Goal: Task Accomplishment & Management: Manage account settings

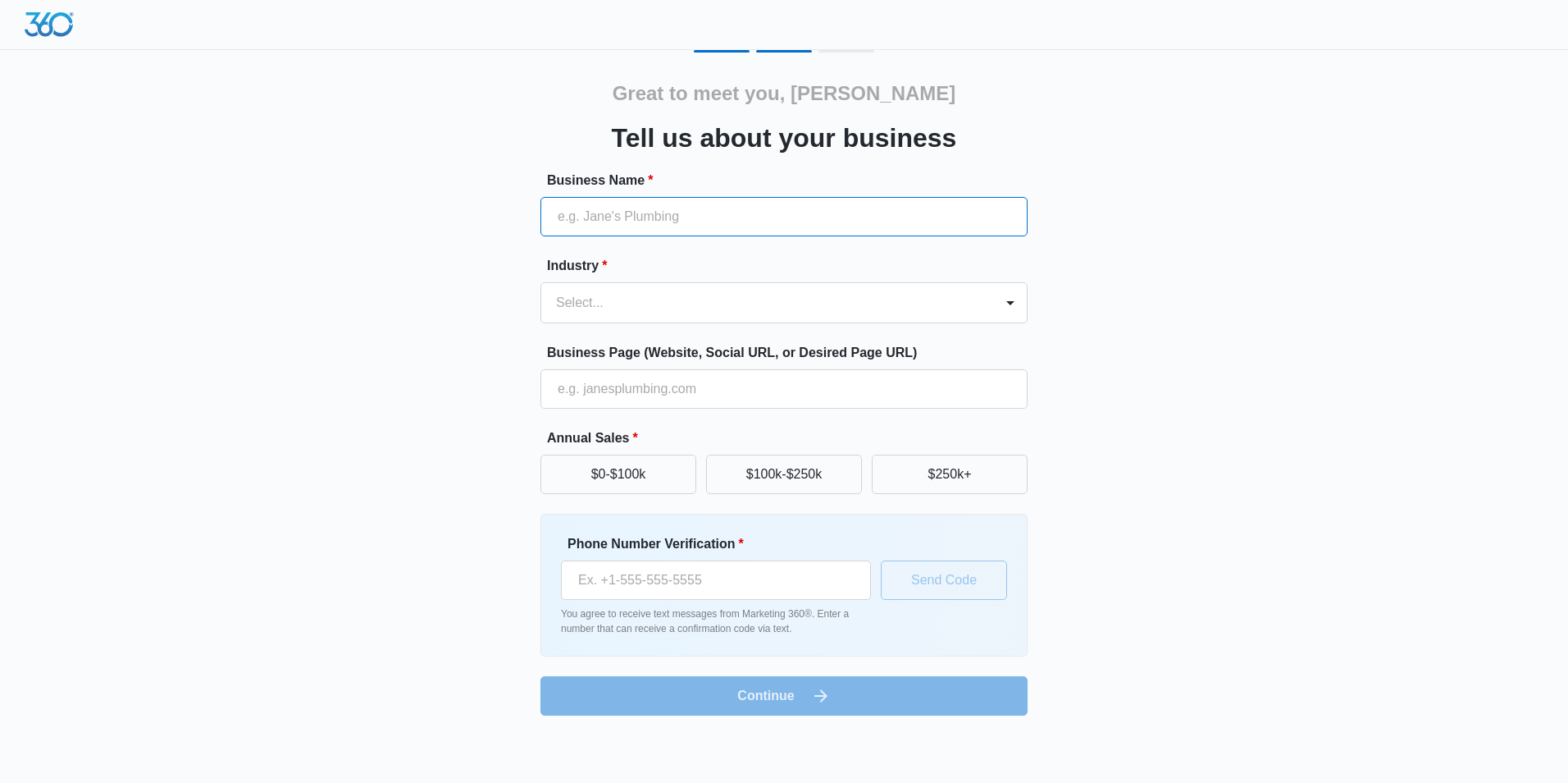
click at [676, 206] on input "Business Name *" at bounding box center [784, 216] width 487 height 39
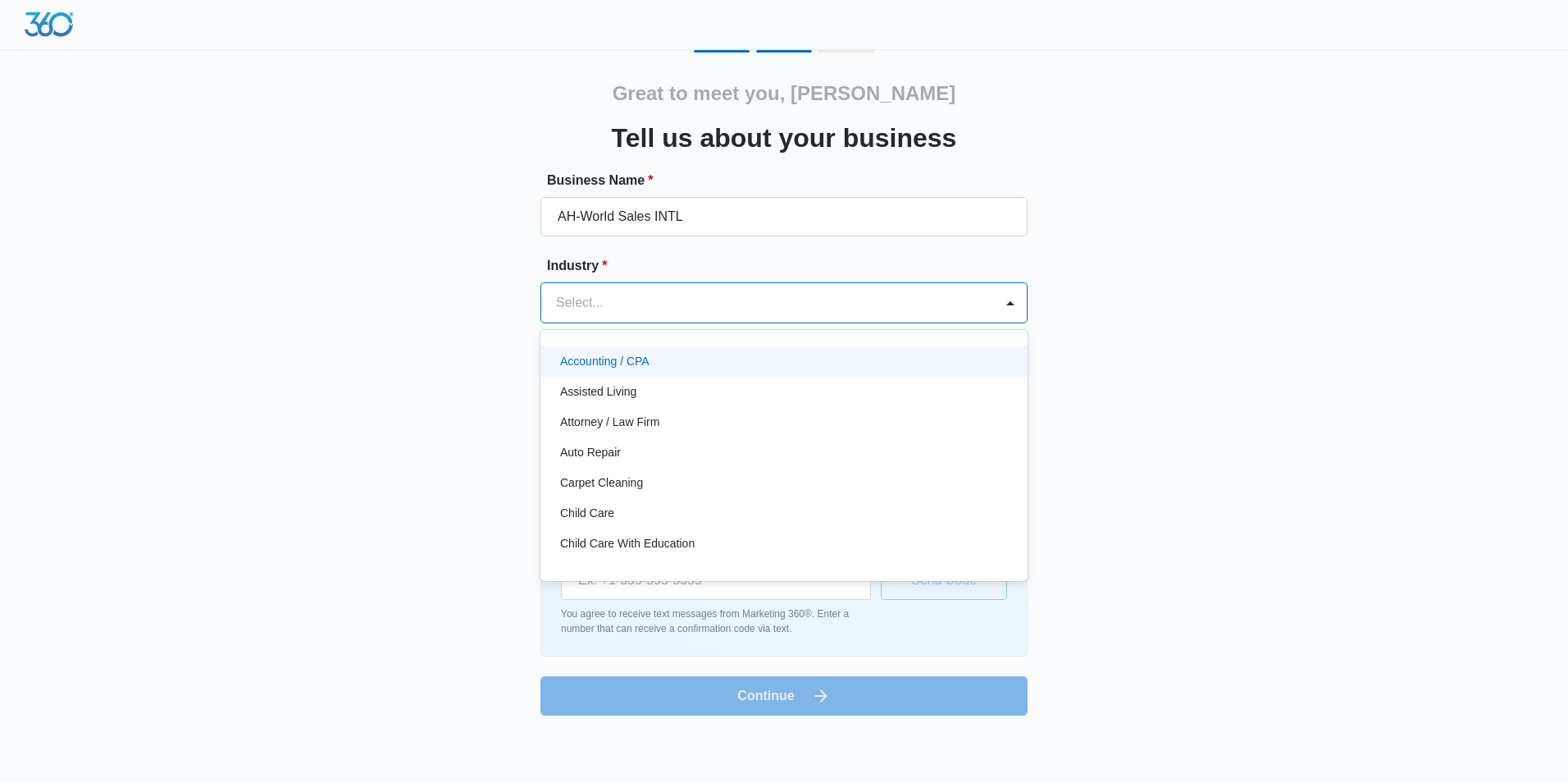
click at [780, 304] on div at bounding box center [764, 303] width 417 height 23
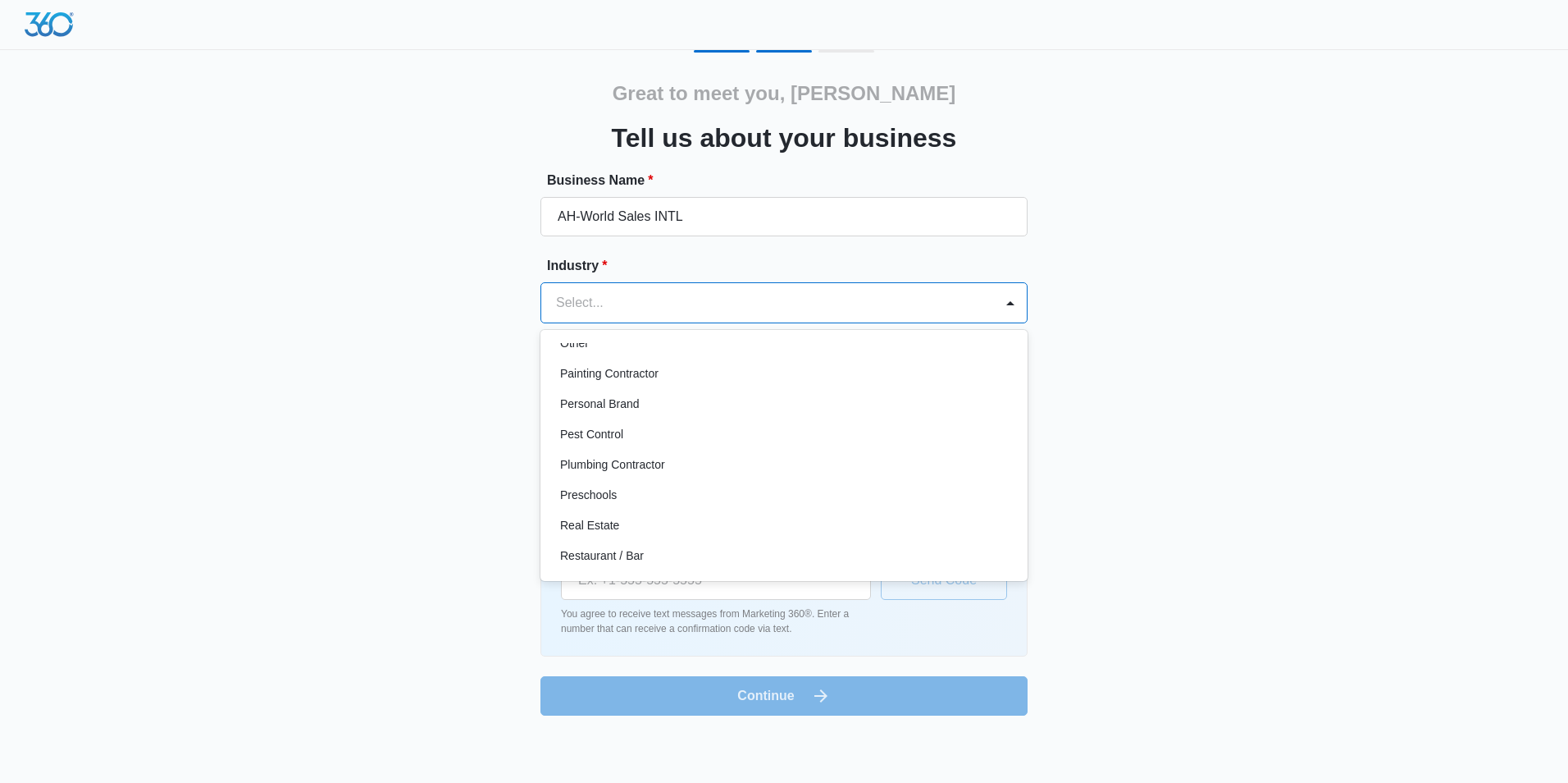
scroll to position [1067, 0]
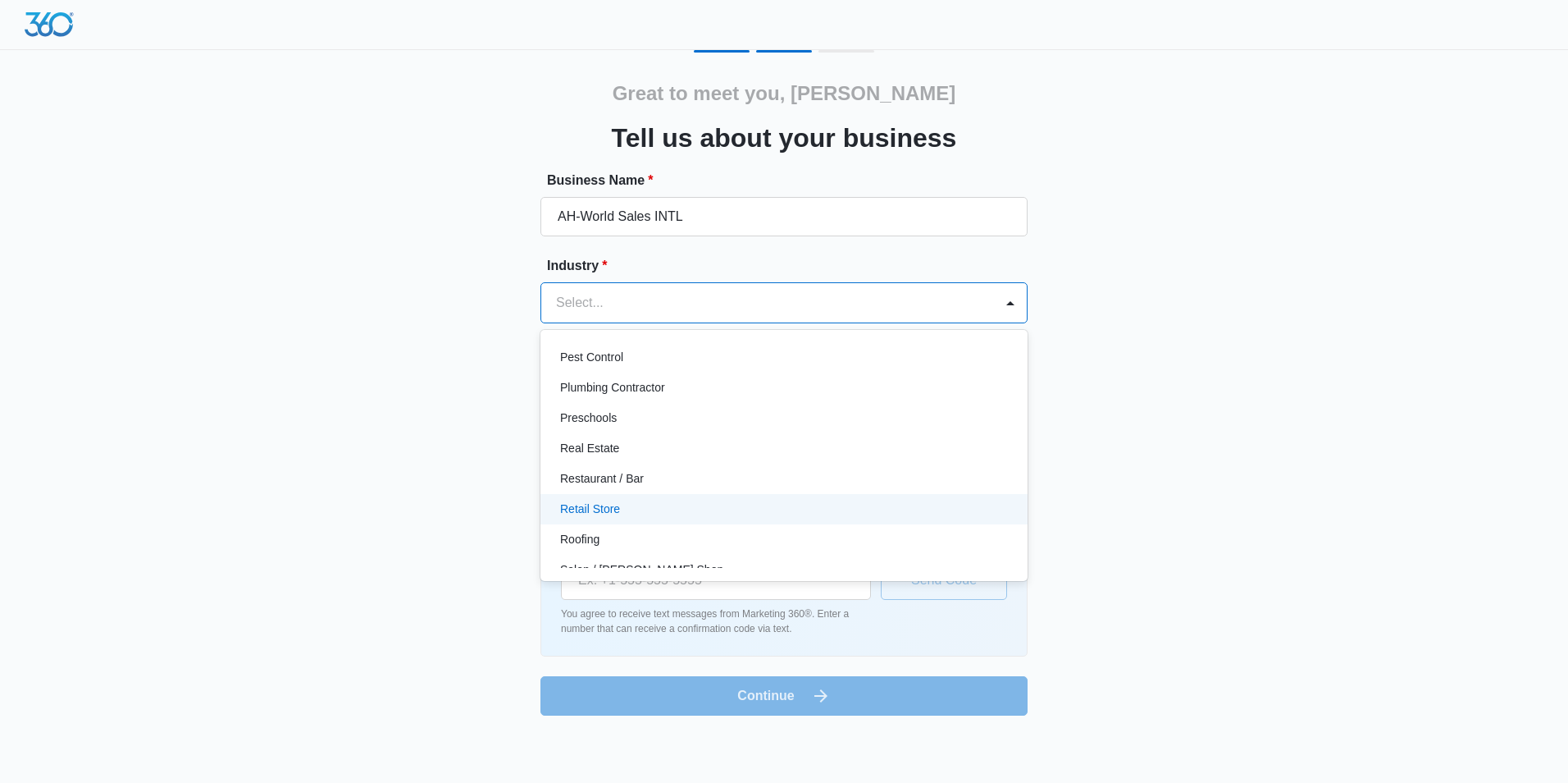
click at [639, 507] on div "Retail Store" at bounding box center [782, 510] width 444 height 17
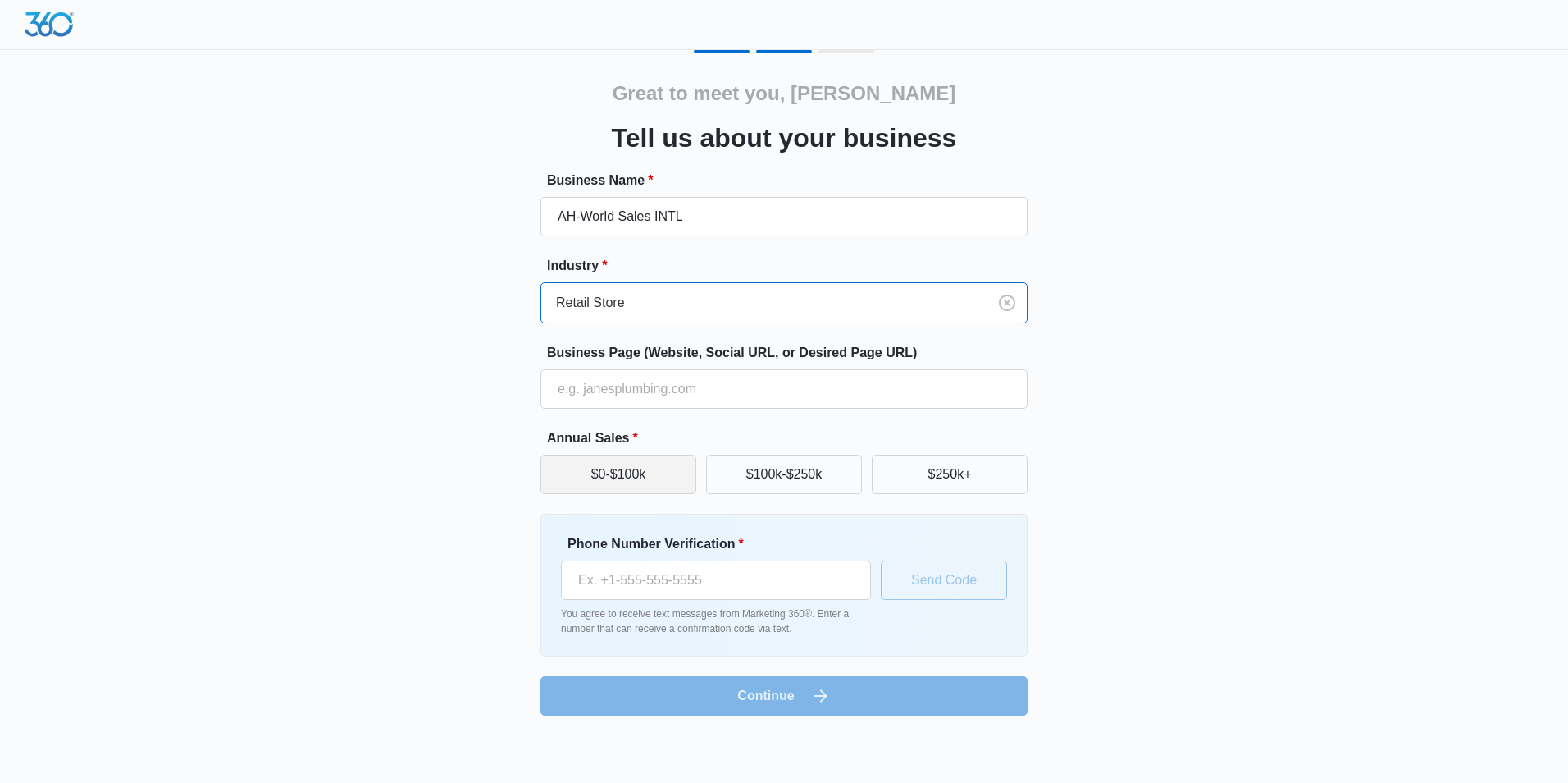
click at [647, 476] on button "$0-$100k" at bounding box center [618, 474] width 156 height 39
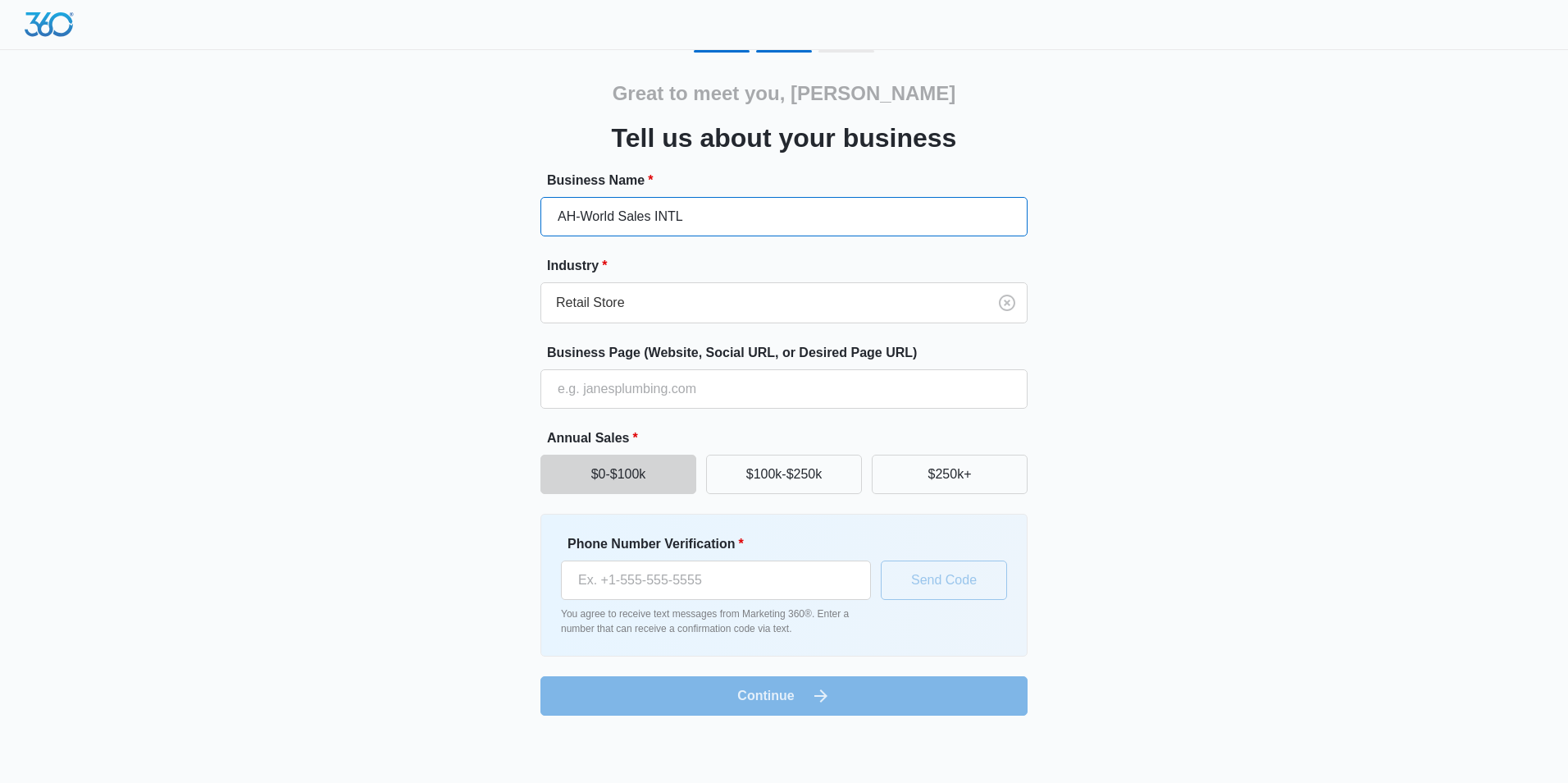
drag, startPoint x: 552, startPoint y: 216, endPoint x: 728, endPoint y: 207, distance: 176.2
click at [728, 207] on input "AH-World Sales INTL" at bounding box center [784, 216] width 487 height 39
type input "i"
type input "Investzx"
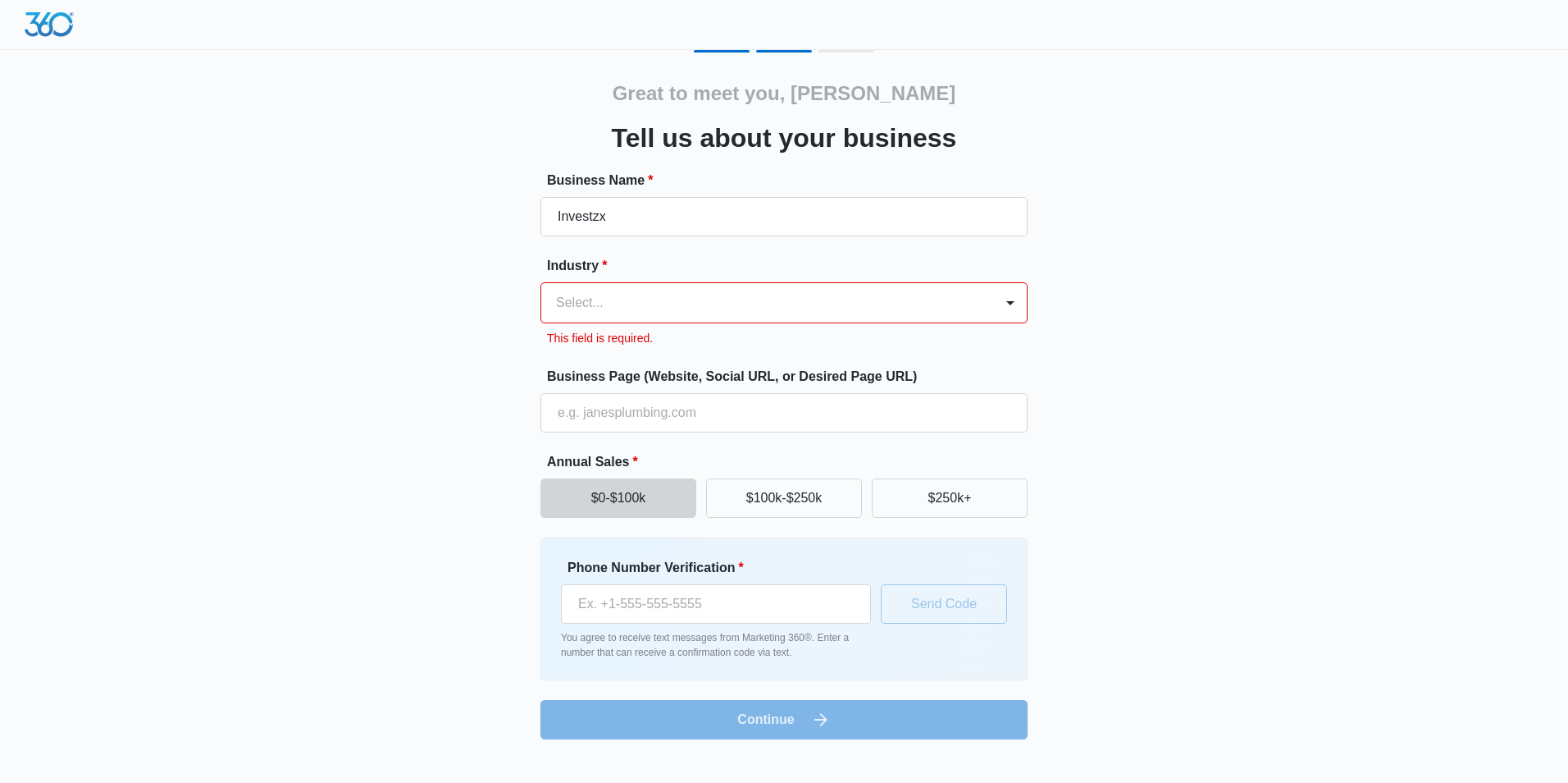
click at [808, 294] on div at bounding box center [764, 303] width 417 height 23
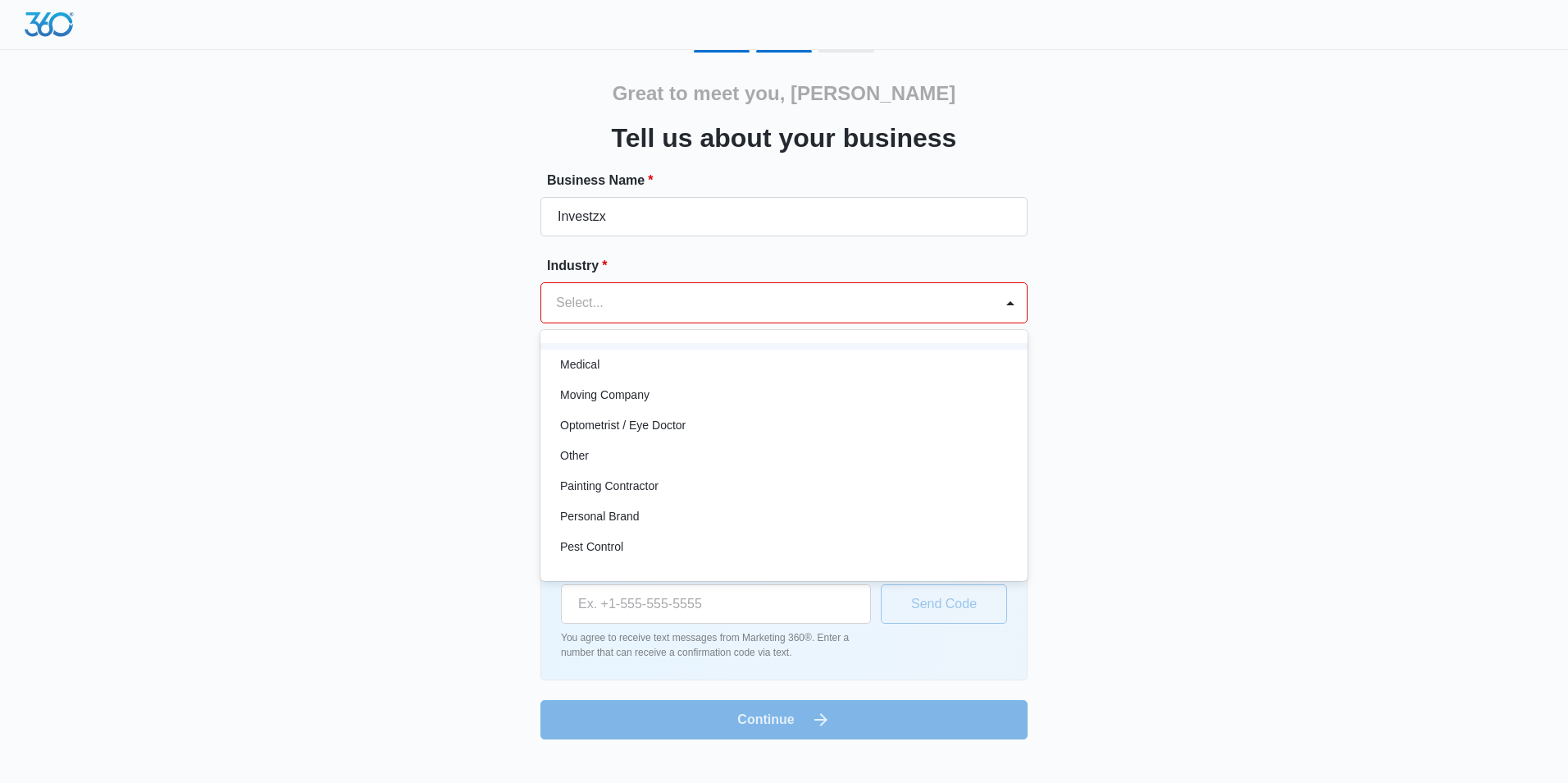
scroll to position [903, 0]
click at [571, 431] on p "Other" at bounding box center [574, 430] width 29 height 17
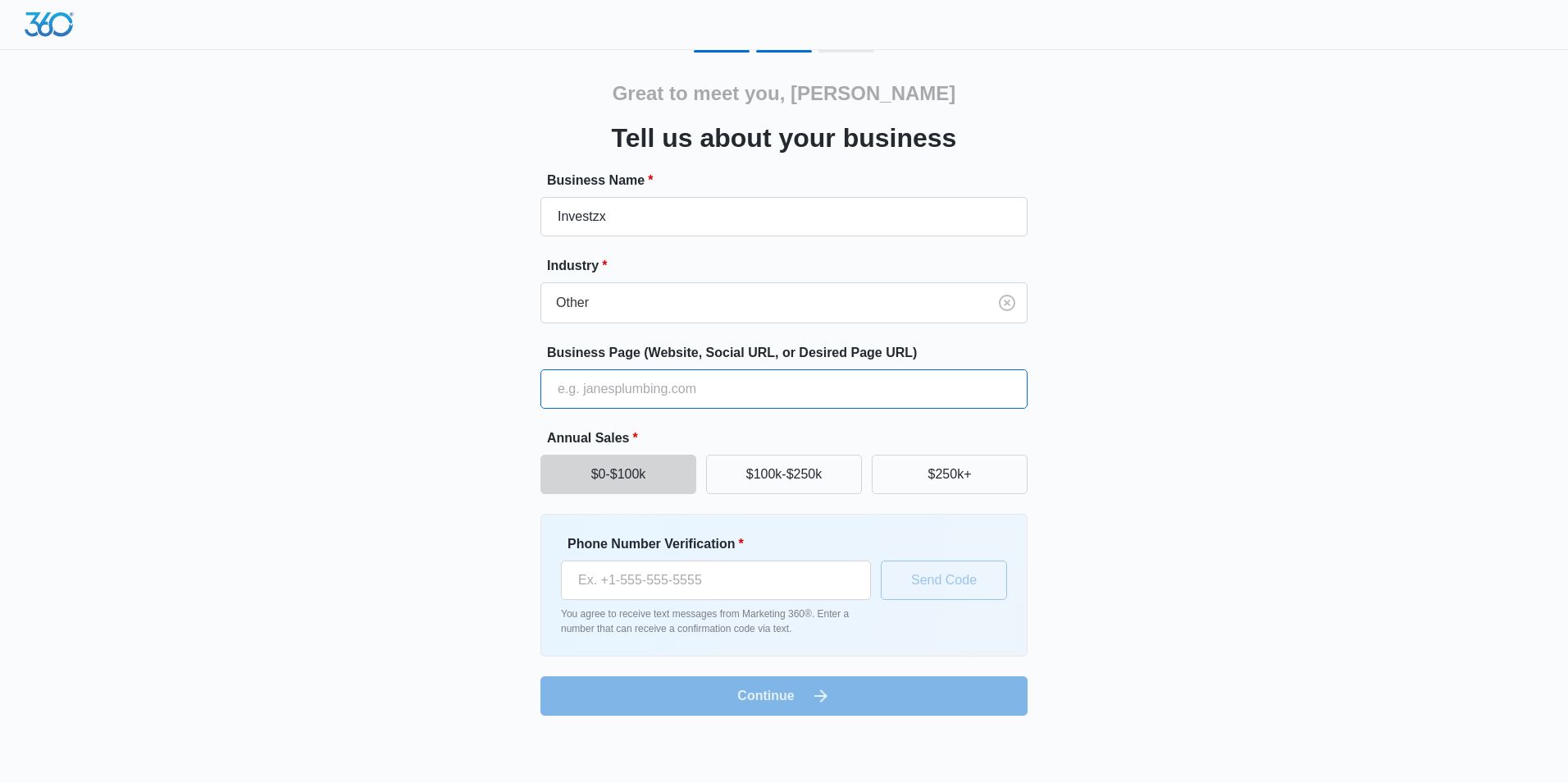
click at [716, 383] on input "Business Page (Website, Social URL, or Desired Page URL)" at bounding box center [784, 388] width 487 height 39
type input "https://www.affilatementor.com/vsl1/investzx"
click at [662, 589] on input "Phone Number Verification *" at bounding box center [716, 579] width 311 height 39
type input "[PHONE_NUMBER]"
click at [956, 576] on button "Send Code" at bounding box center [944, 579] width 126 height 39
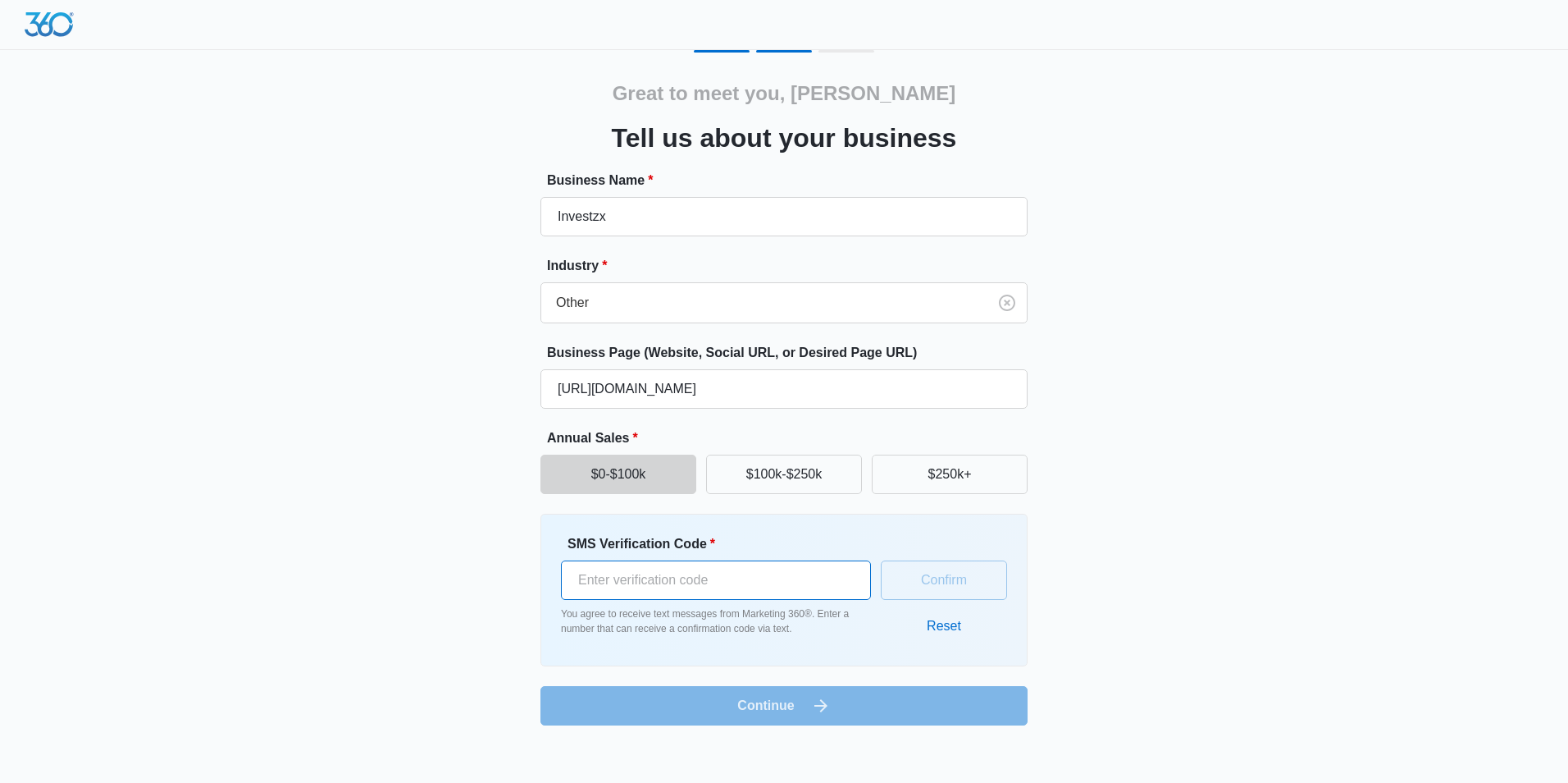
click at [689, 585] on input "SMS Verification Code *" at bounding box center [716, 579] width 311 height 39
type input "391337"
click at [947, 584] on button "Confirm" at bounding box center [944, 579] width 126 height 39
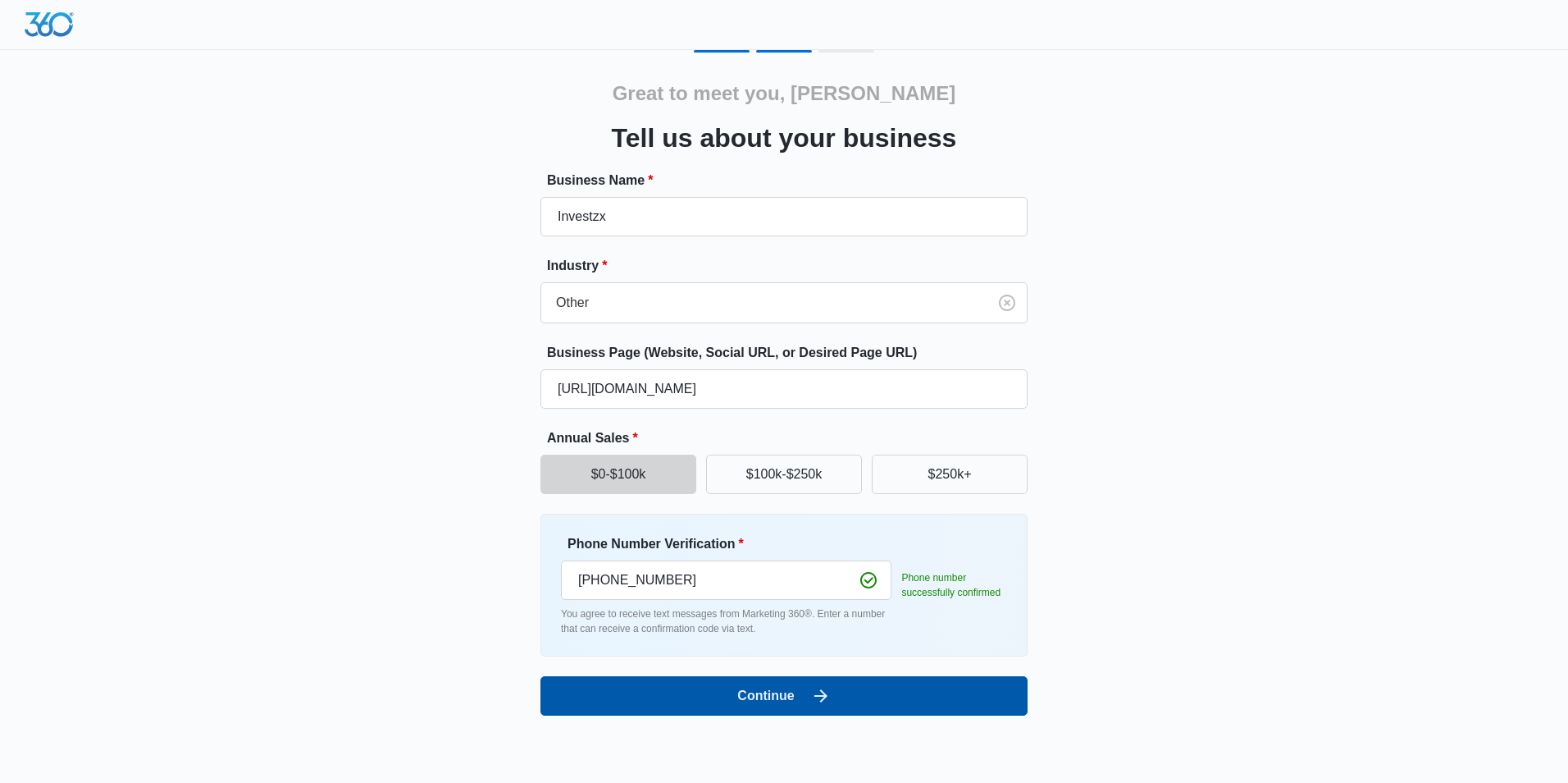
click at [781, 700] on button "Continue" at bounding box center [784, 695] width 487 height 39
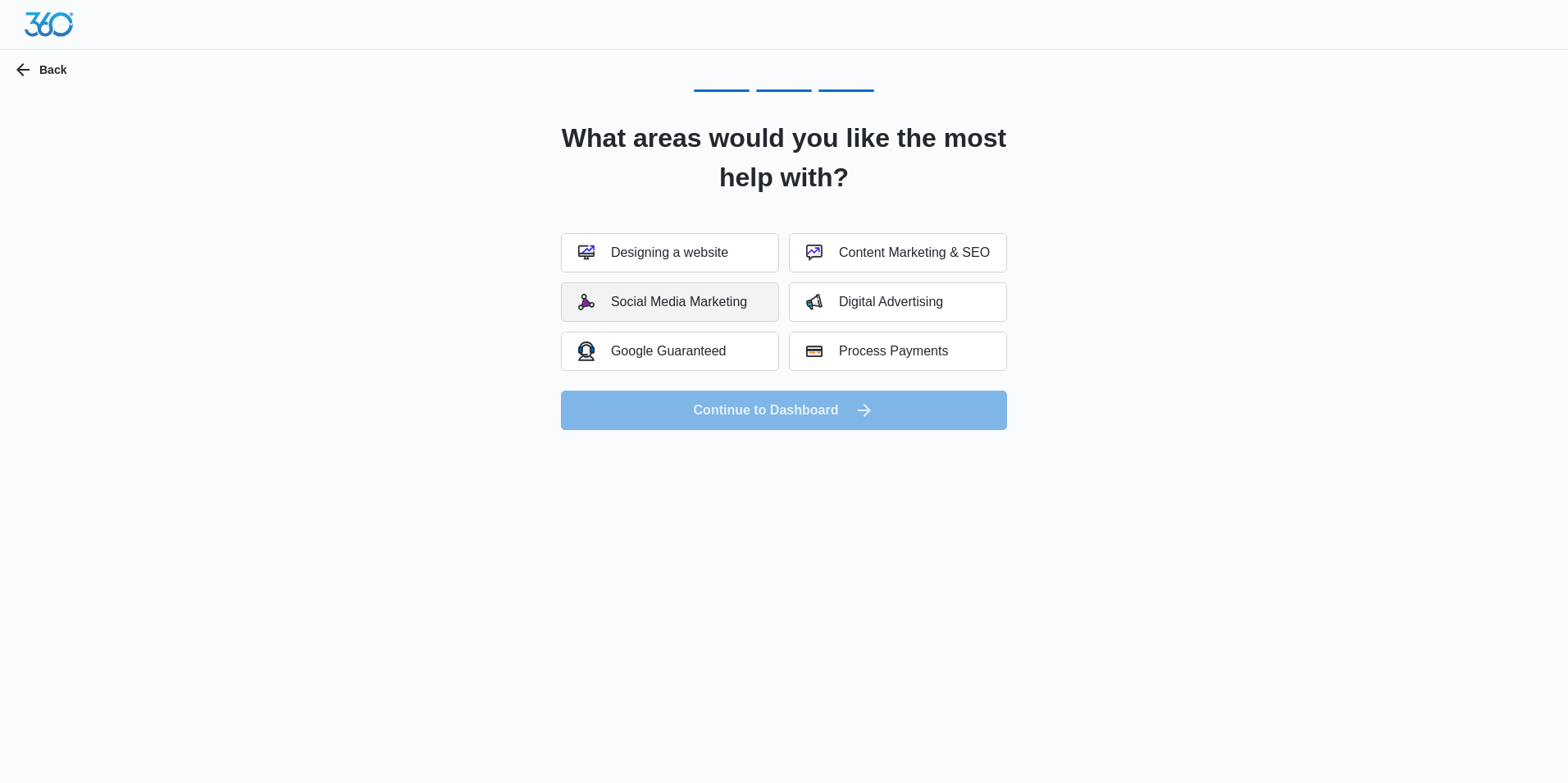
click at [681, 304] on div "Social Media Marketing" at bounding box center [662, 301] width 169 height 16
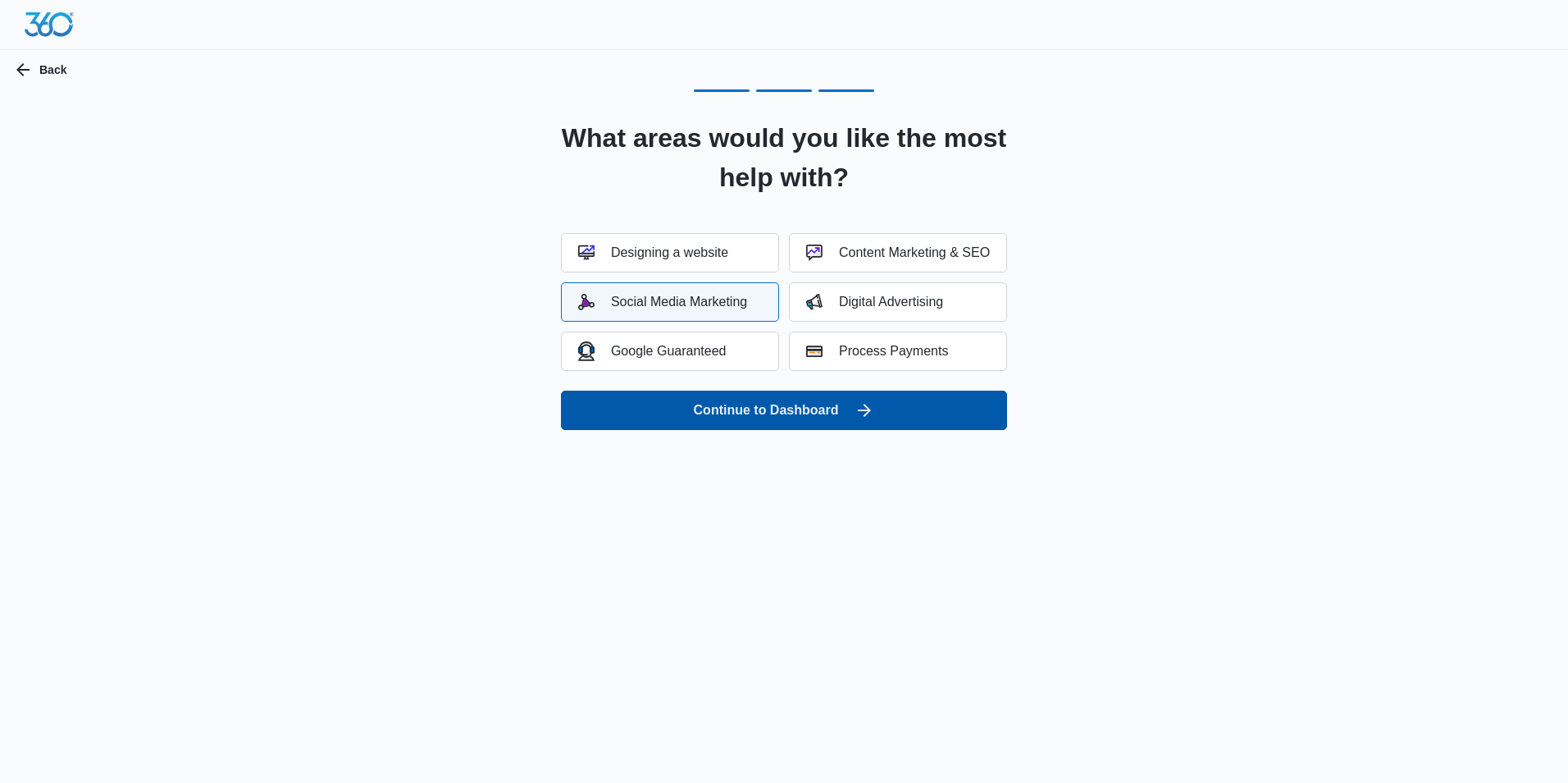
click at [789, 411] on button "Continue to Dashboard" at bounding box center [784, 410] width 446 height 39
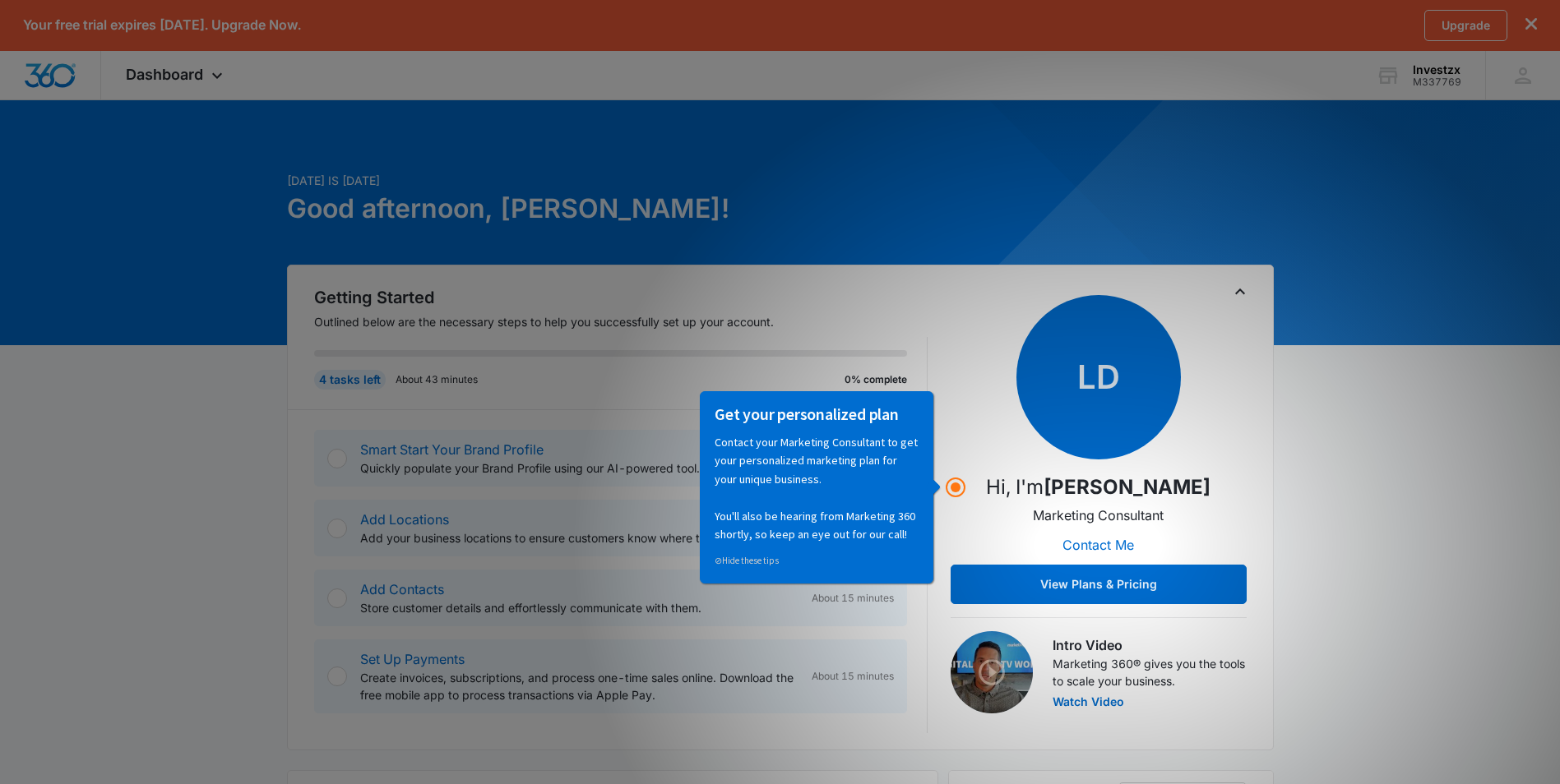
click at [1117, 587] on button "View Plans & Pricing" at bounding box center [1097, 584] width 296 height 39
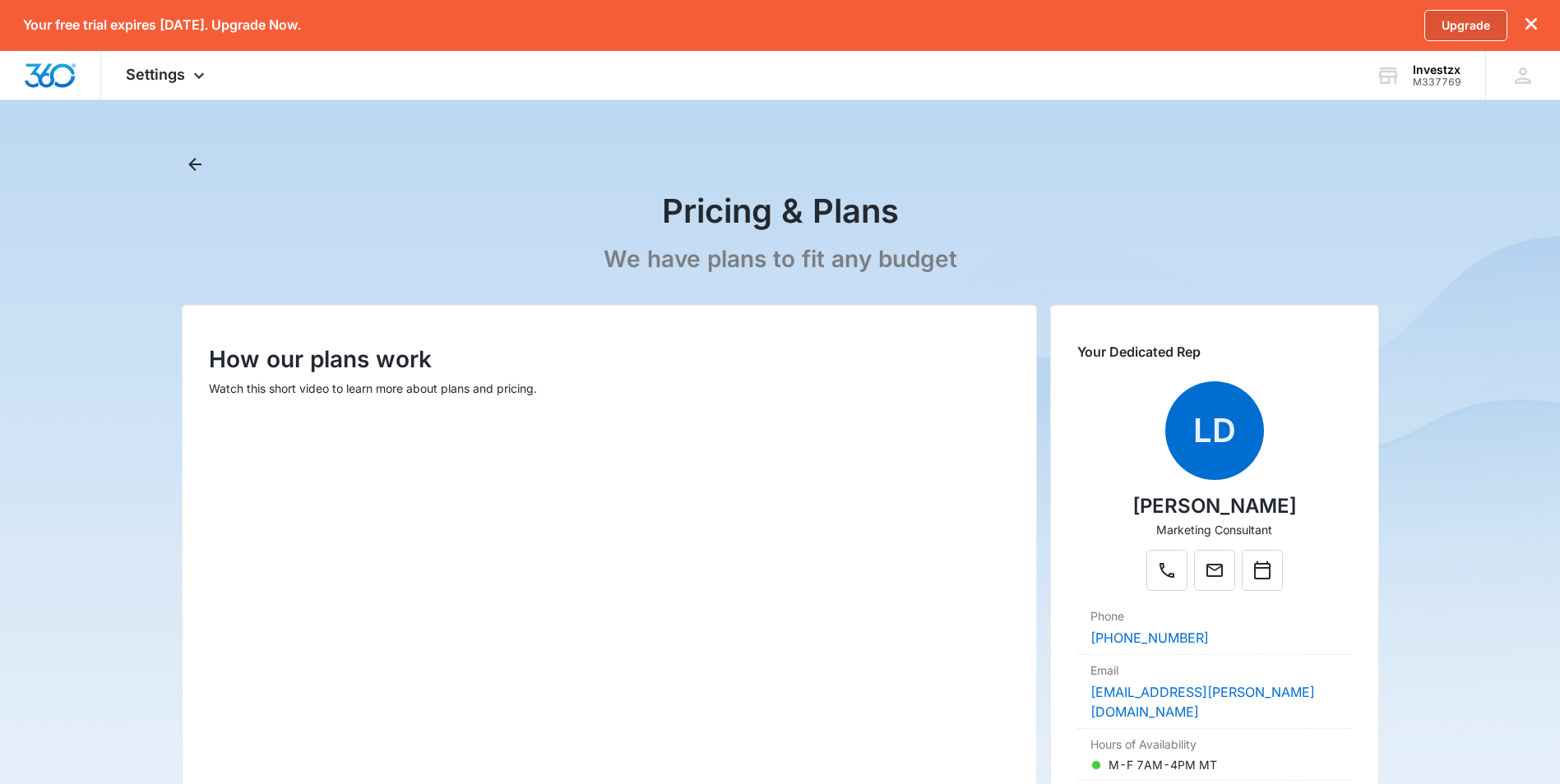
click at [1468, 27] on link "Upgrade" at bounding box center [1465, 25] width 83 height 32
click at [1474, 27] on link "Upgrade" at bounding box center [1465, 25] width 83 height 32
click at [1520, 79] on icon at bounding box center [1522, 75] width 16 height 16
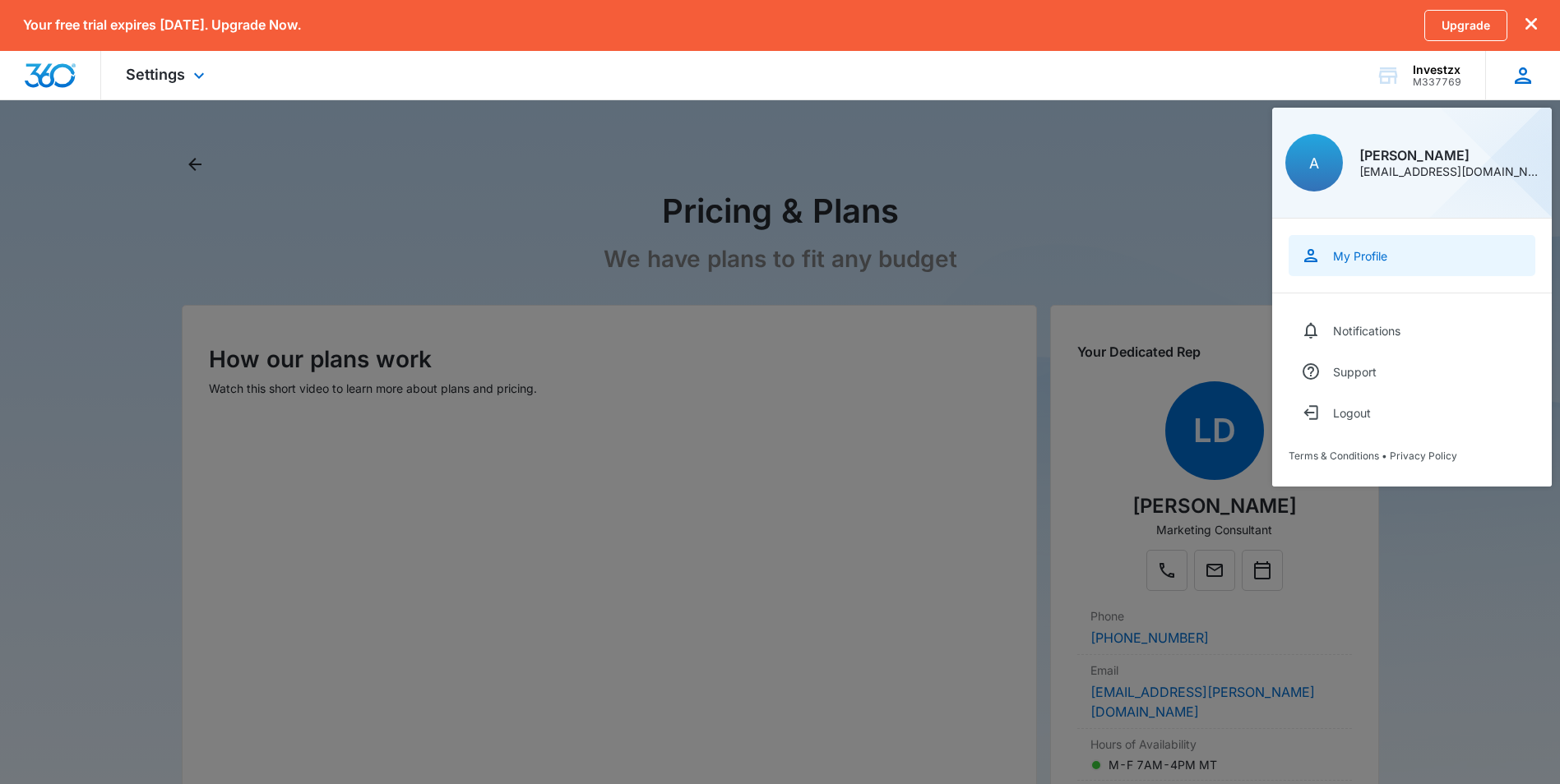
click at [1378, 258] on div "My Profile" at bounding box center [1360, 256] width 55 height 14
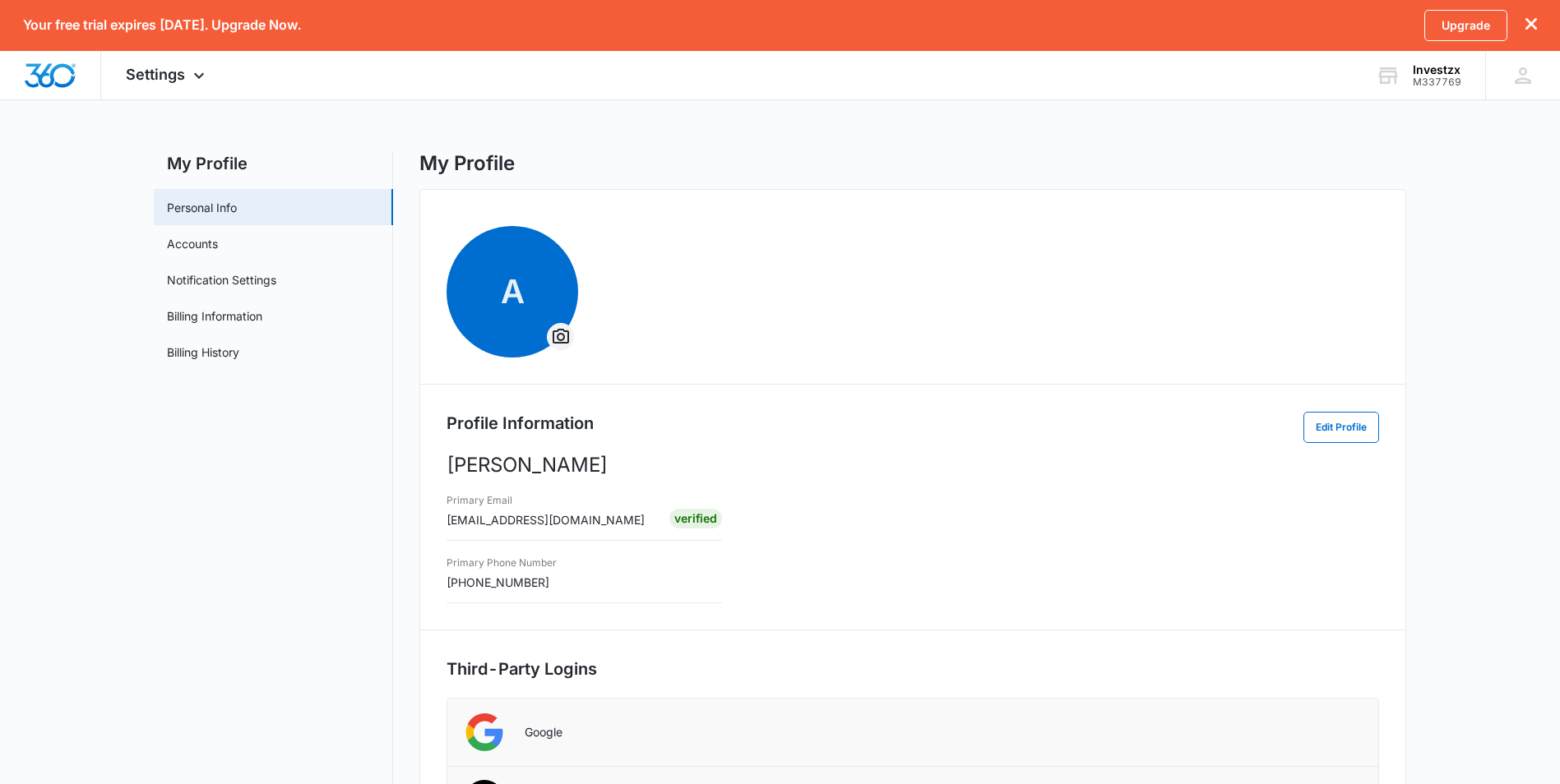
click at [558, 328] on icon "Overflow Menu" at bounding box center [560, 335] width 16 height 14
click at [632, 386] on div "Change Profile Photo" at bounding box center [624, 383] width 113 height 11
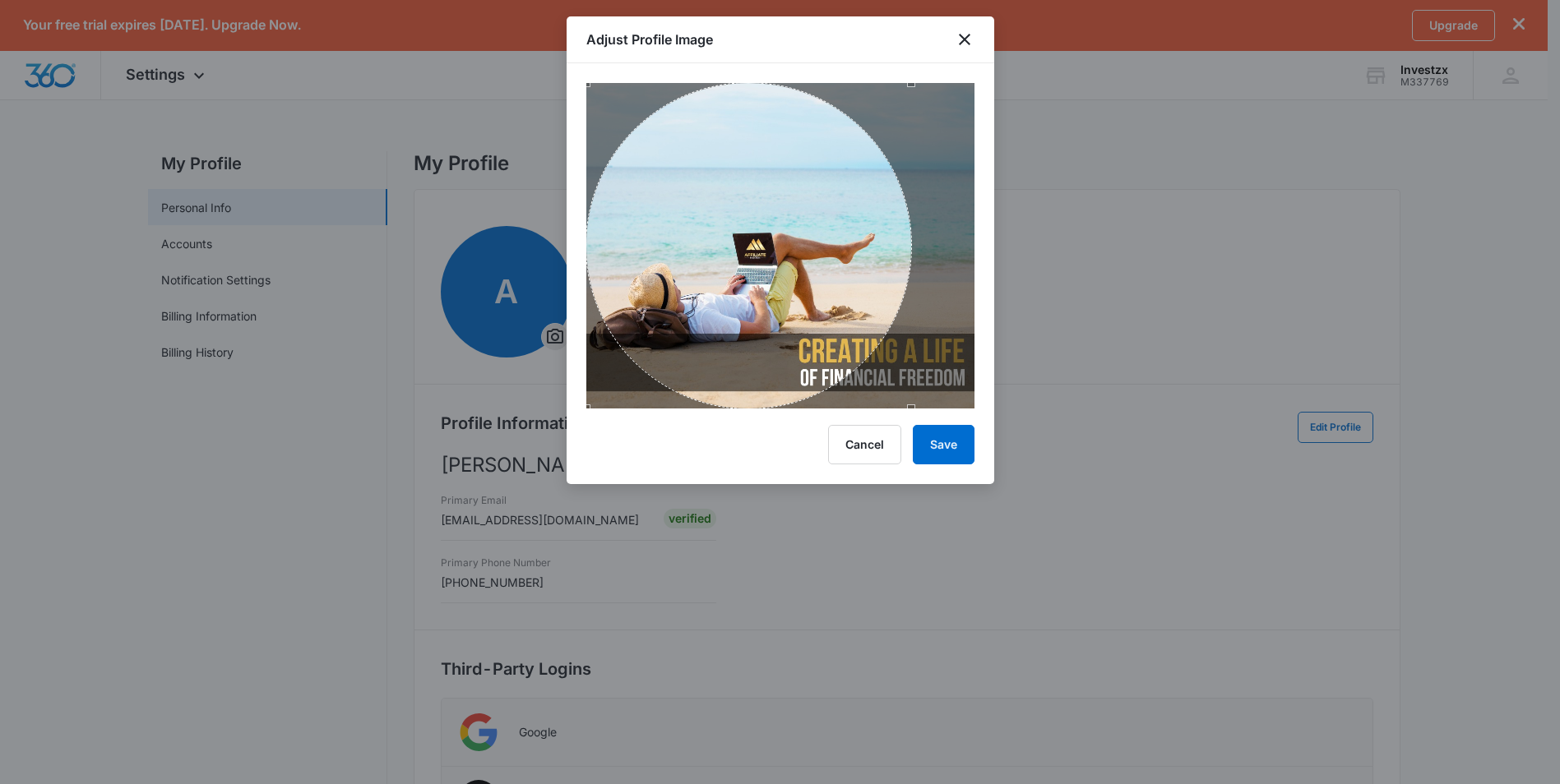
click at [724, 374] on div "Use the arrow keys to move the crop selection area" at bounding box center [749, 246] width 326 height 325
click at [944, 444] on button "Save" at bounding box center [943, 444] width 61 height 39
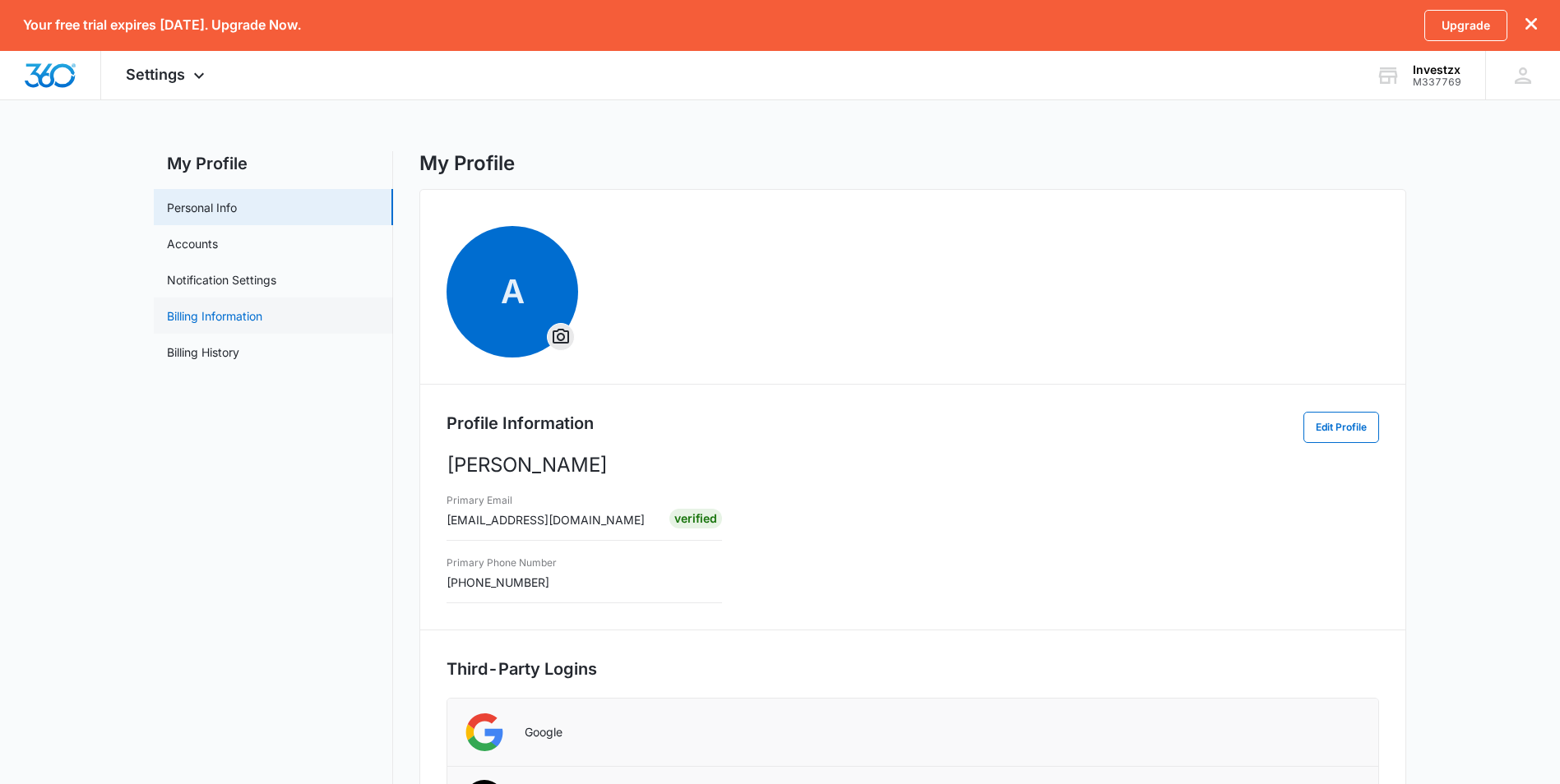
click at [240, 322] on link "Billing Information" at bounding box center [215, 316] width 96 height 17
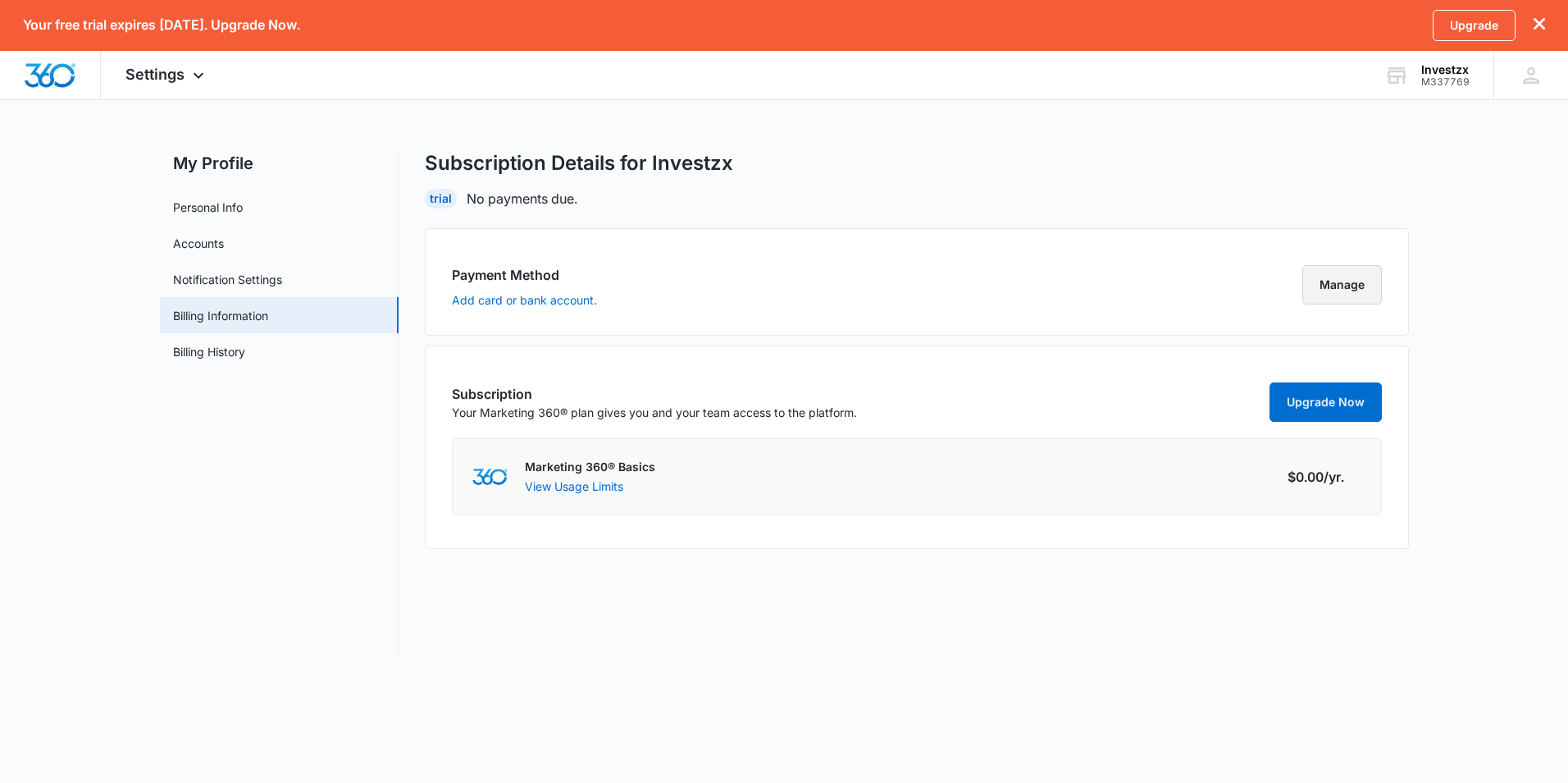
click at [1352, 294] on button "Manage" at bounding box center [1342, 284] width 79 height 39
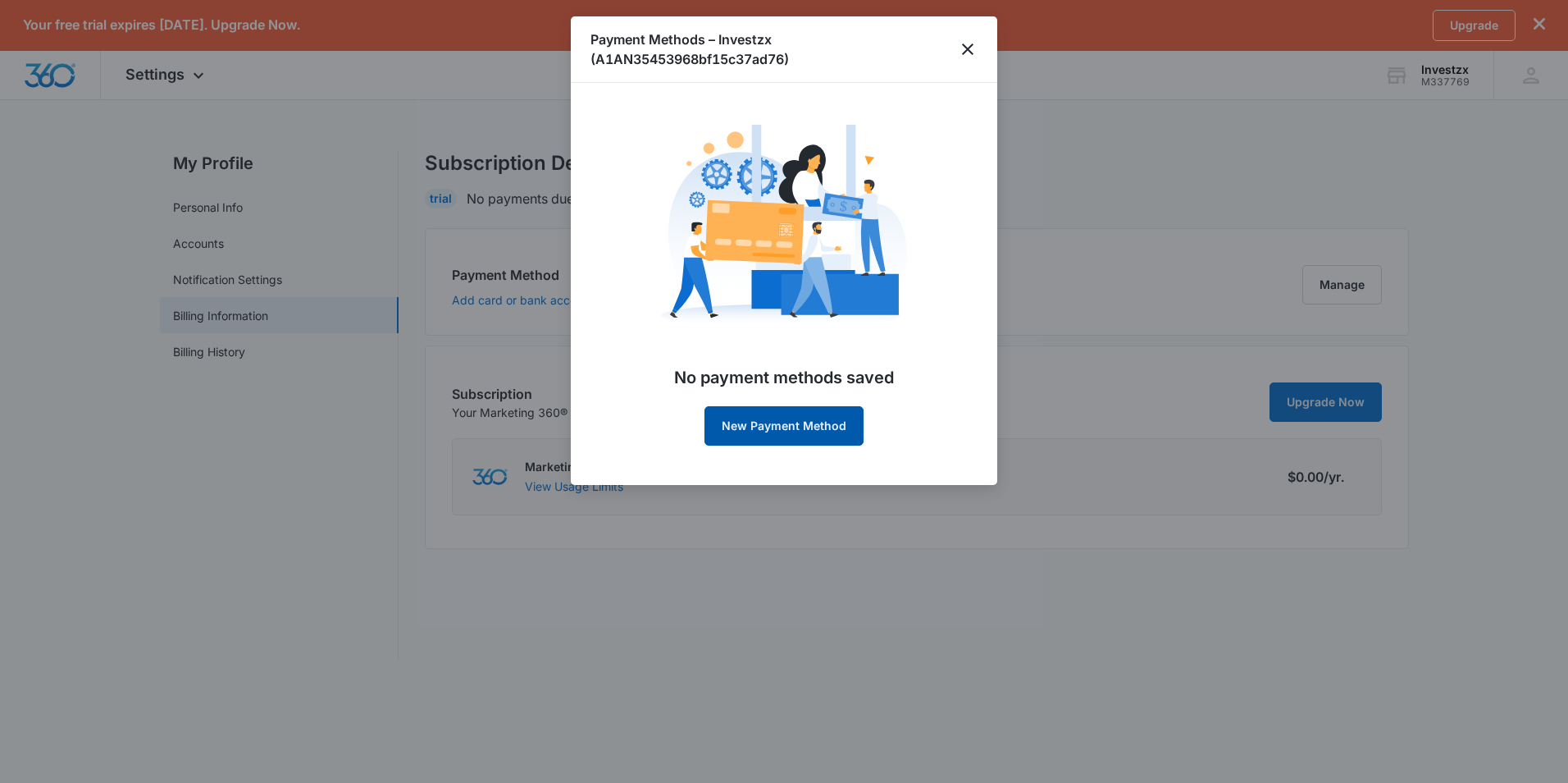
click at [825, 431] on button "New Payment Method" at bounding box center [784, 425] width 160 height 39
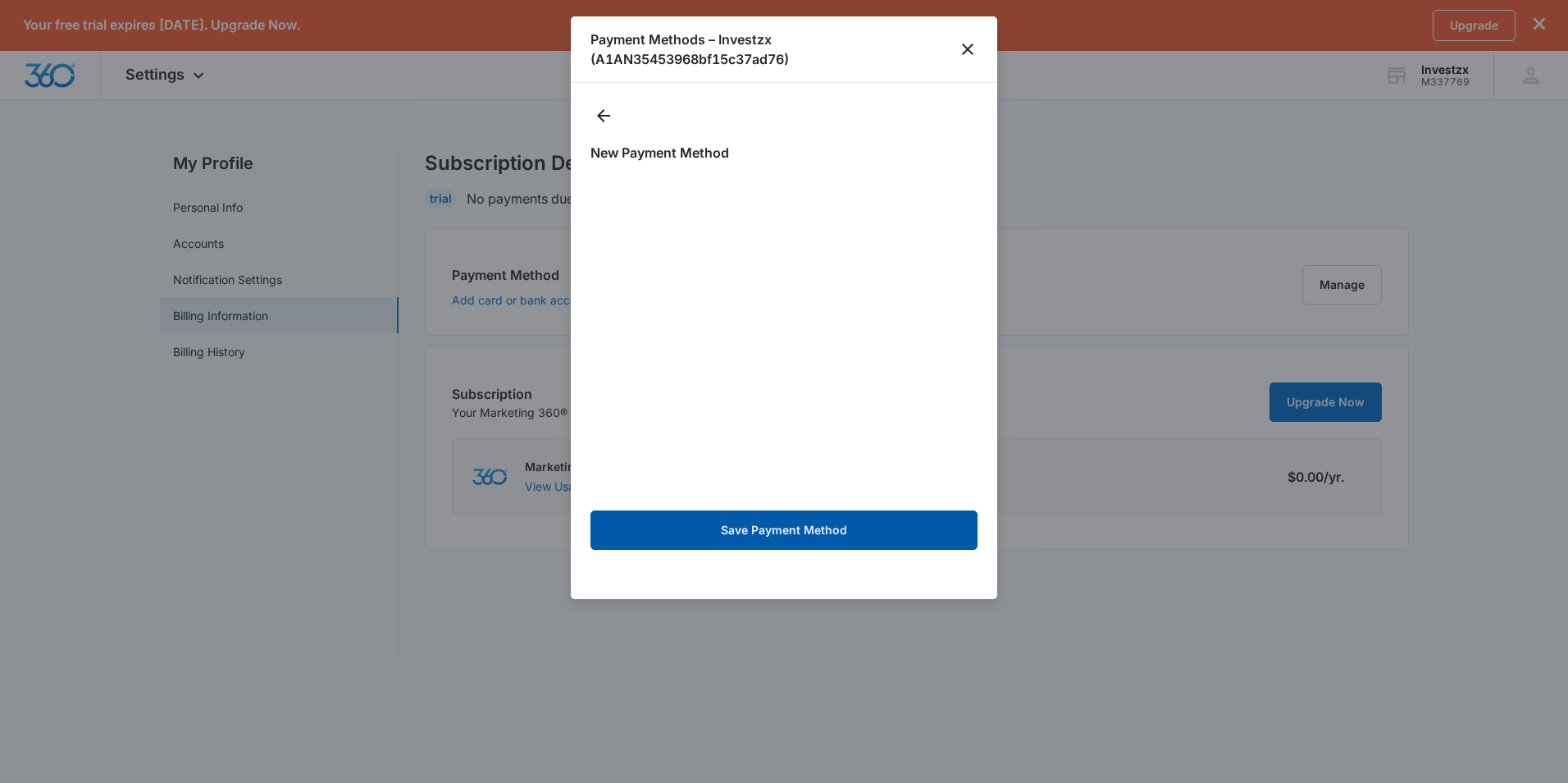
click at [809, 542] on button "Save Payment Method" at bounding box center [784, 530] width 387 height 39
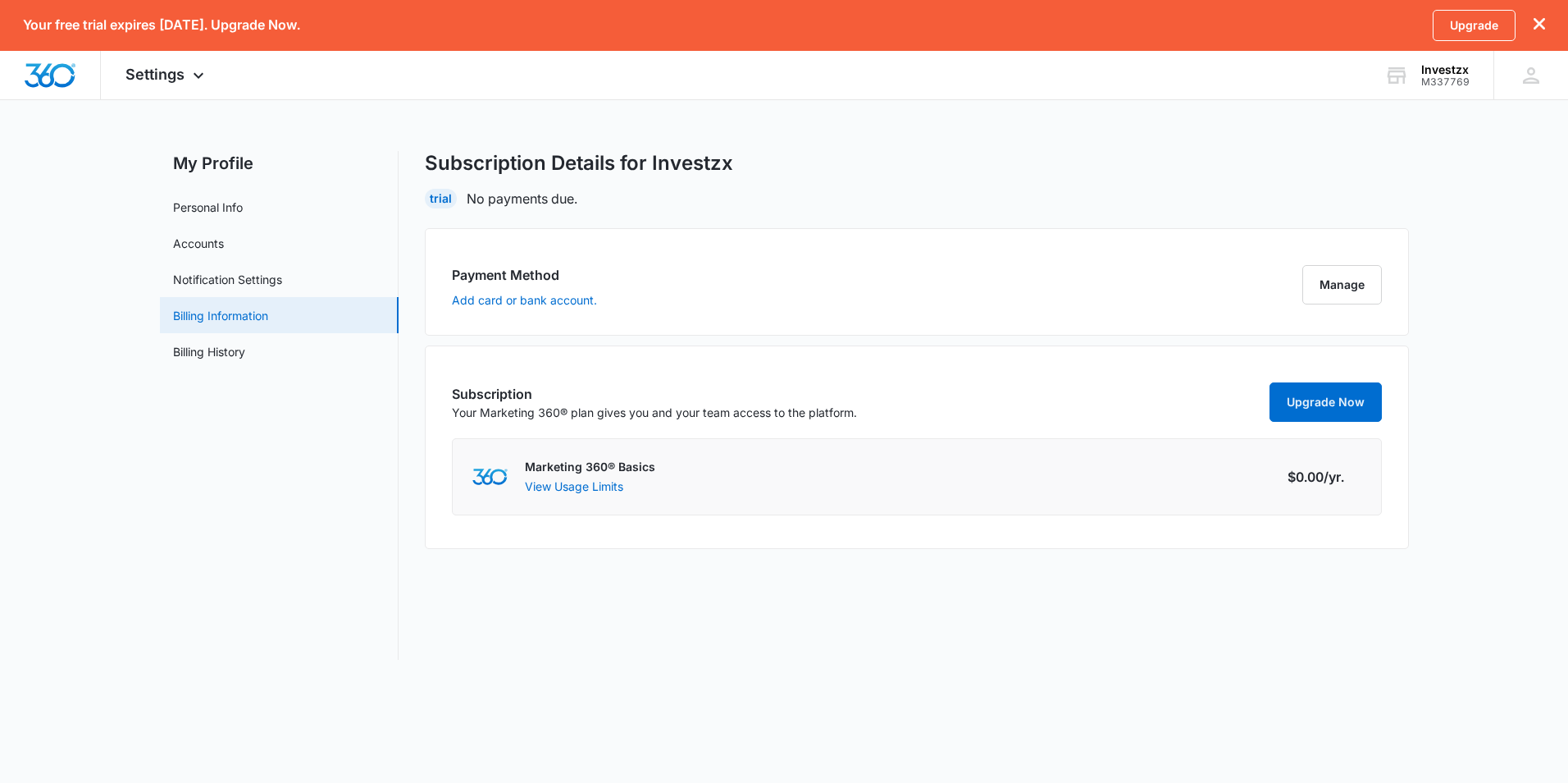
click at [222, 317] on link "Billing Information" at bounding box center [221, 315] width 96 height 17
click at [211, 353] on link "Billing History" at bounding box center [209, 352] width 73 height 17
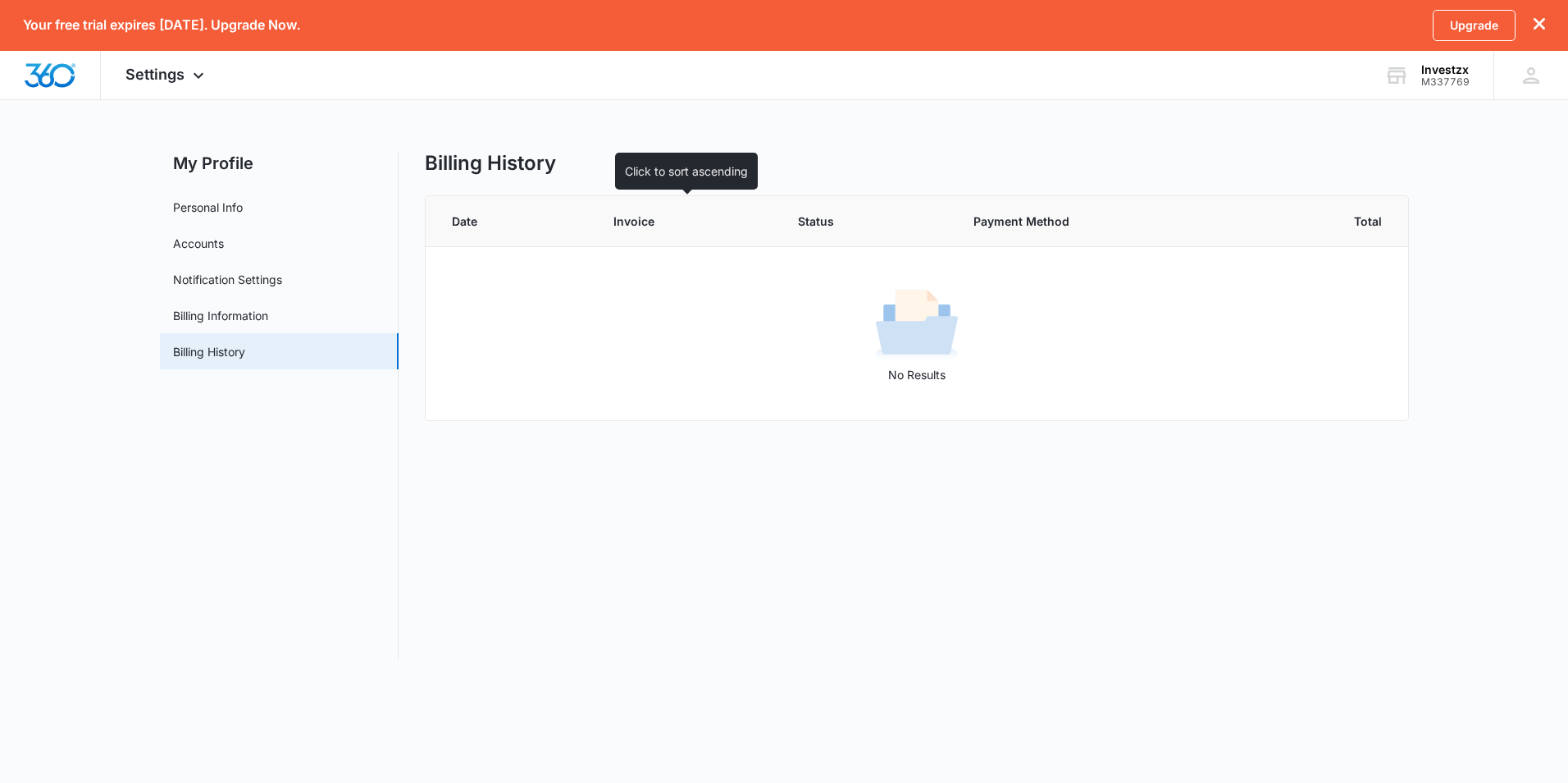
click at [649, 224] on span "Invoice" at bounding box center [674, 221] width 121 height 17
click at [169, 70] on span "Settings" at bounding box center [155, 75] width 59 height 17
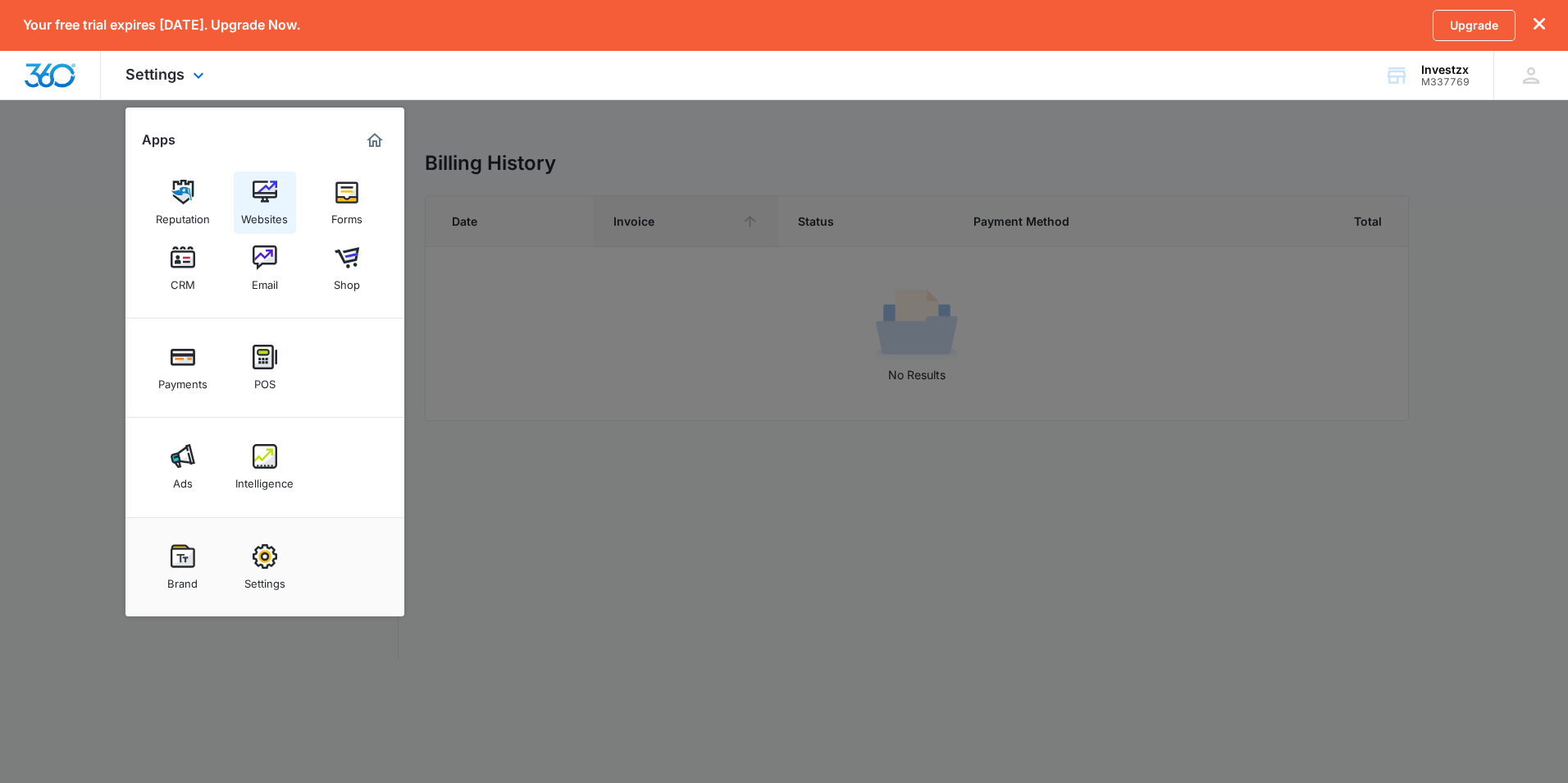
click at [265, 204] on link "Websites" at bounding box center [265, 202] width 62 height 62
